Goal: Download file/media

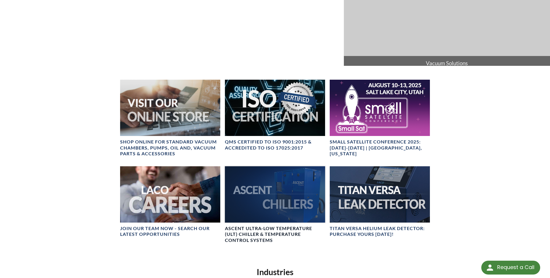
scroll to position [202, 0]
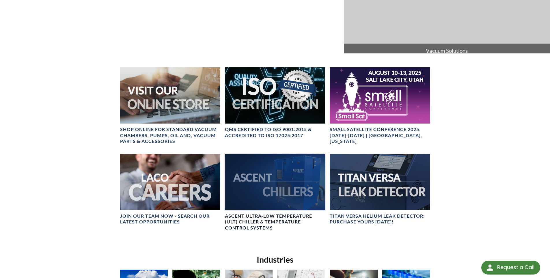
click at [270, 174] on div at bounding box center [275, 182] width 100 height 56
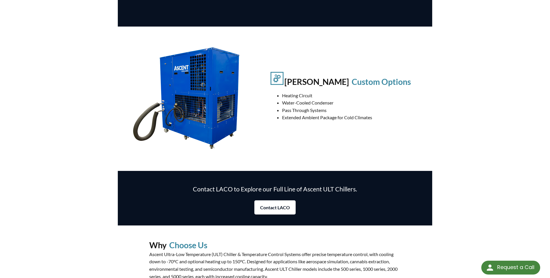
scroll to position [606, 0]
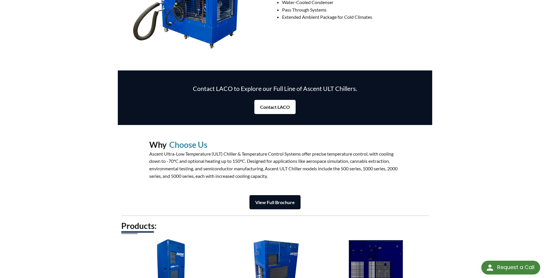
click at [265, 202] on strong "View Full Brochure" at bounding box center [275, 202] width 40 height 5
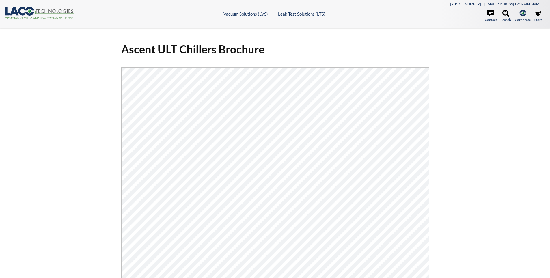
select select "Language Translate Widget"
